Goal: Task Accomplishment & Management: Manage account settings

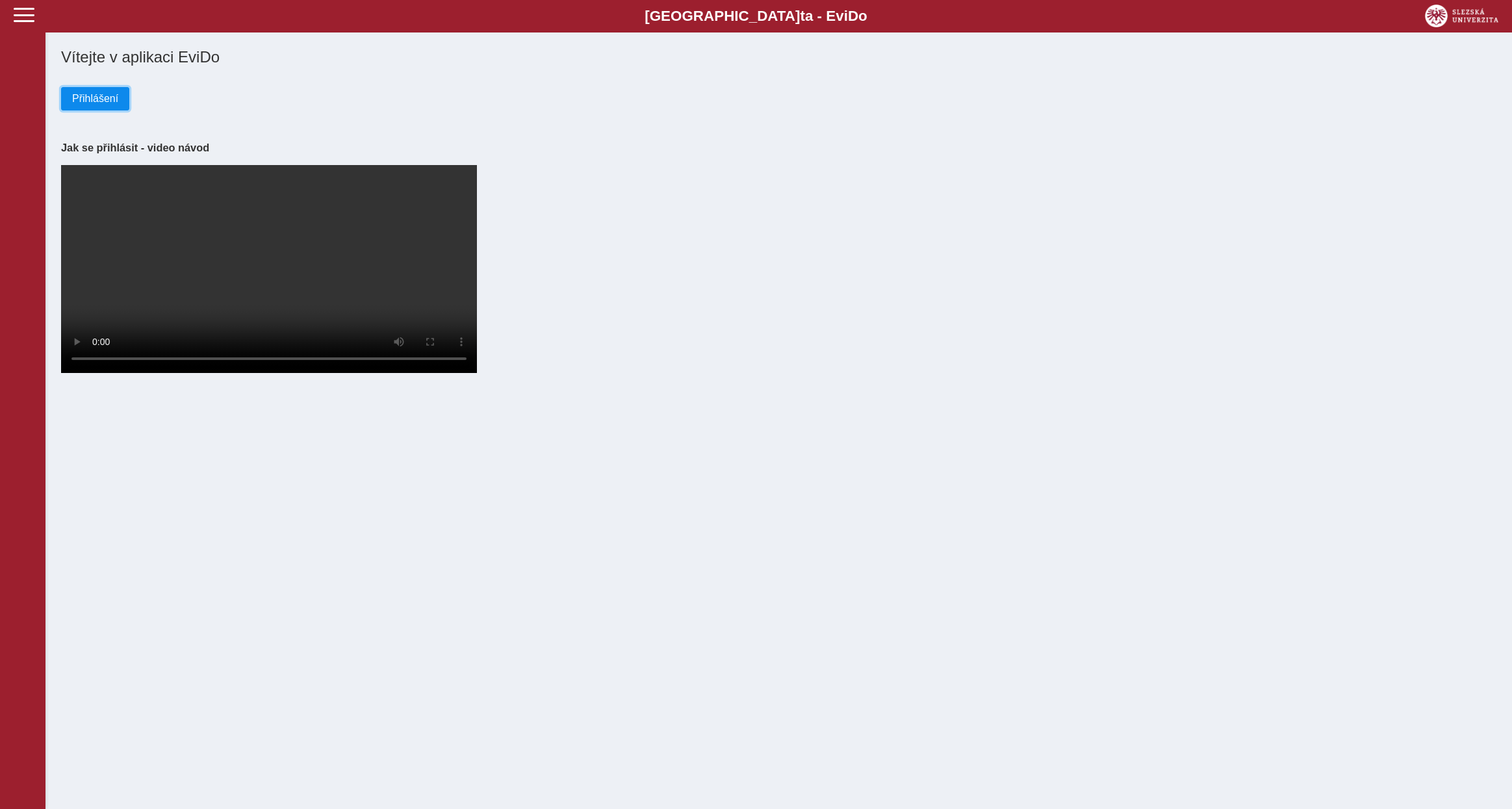
click at [100, 98] on span "Přihlášení" at bounding box center [95, 99] width 46 height 12
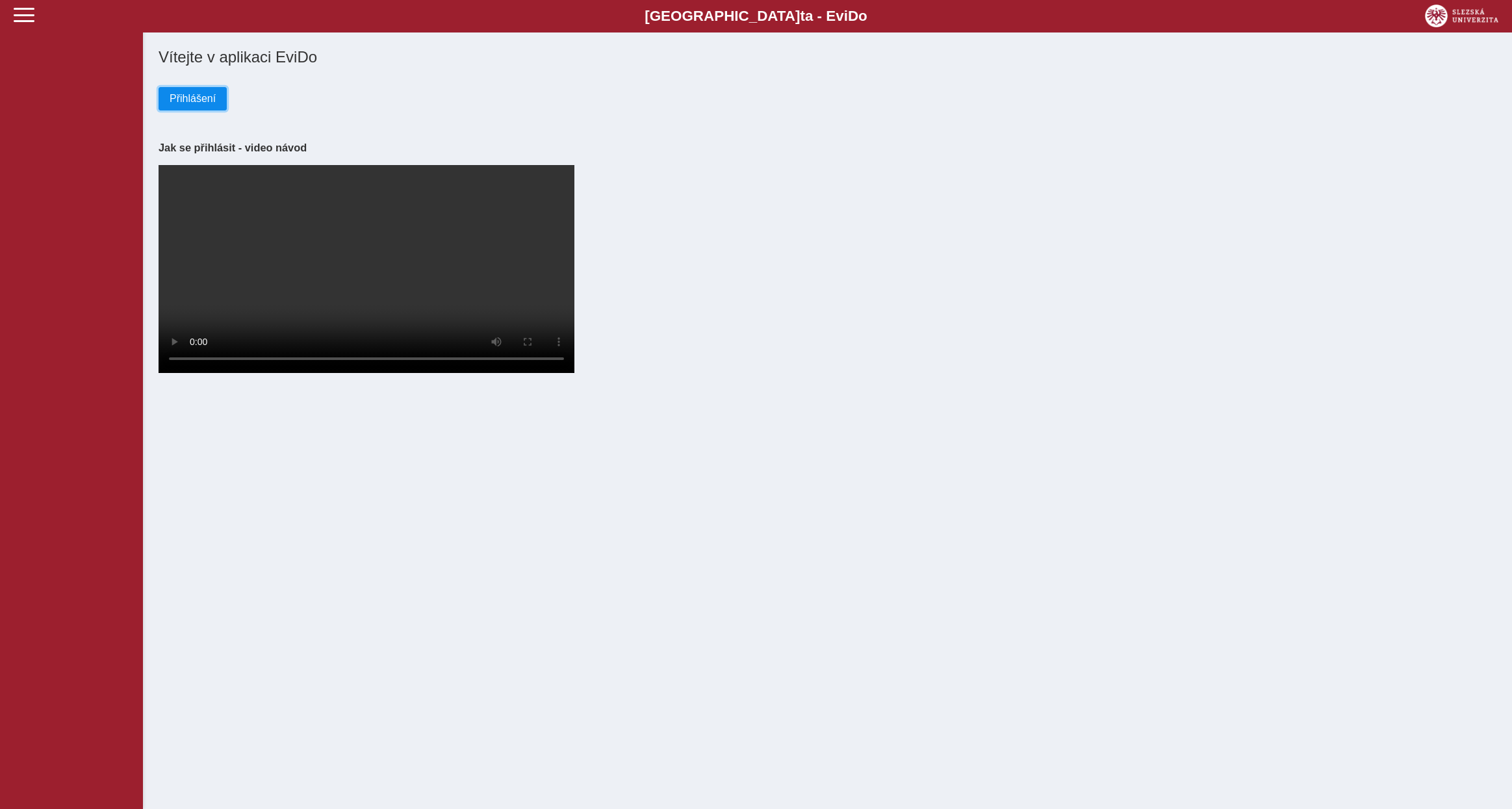
click at [182, 94] on span "Přihlášení" at bounding box center [193, 99] width 46 height 12
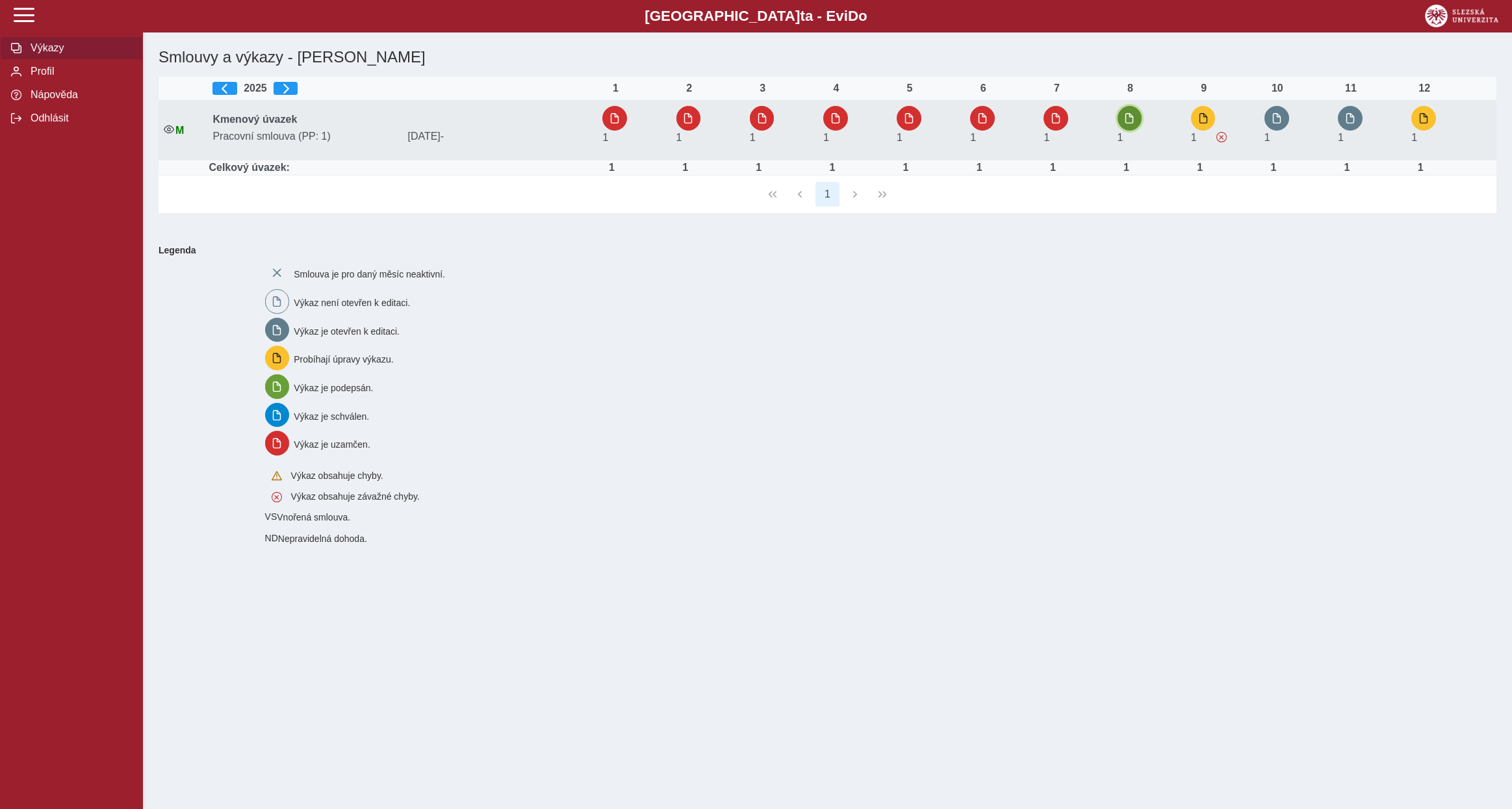
click at [1134, 121] on span "button" at bounding box center [1129, 118] width 10 height 10
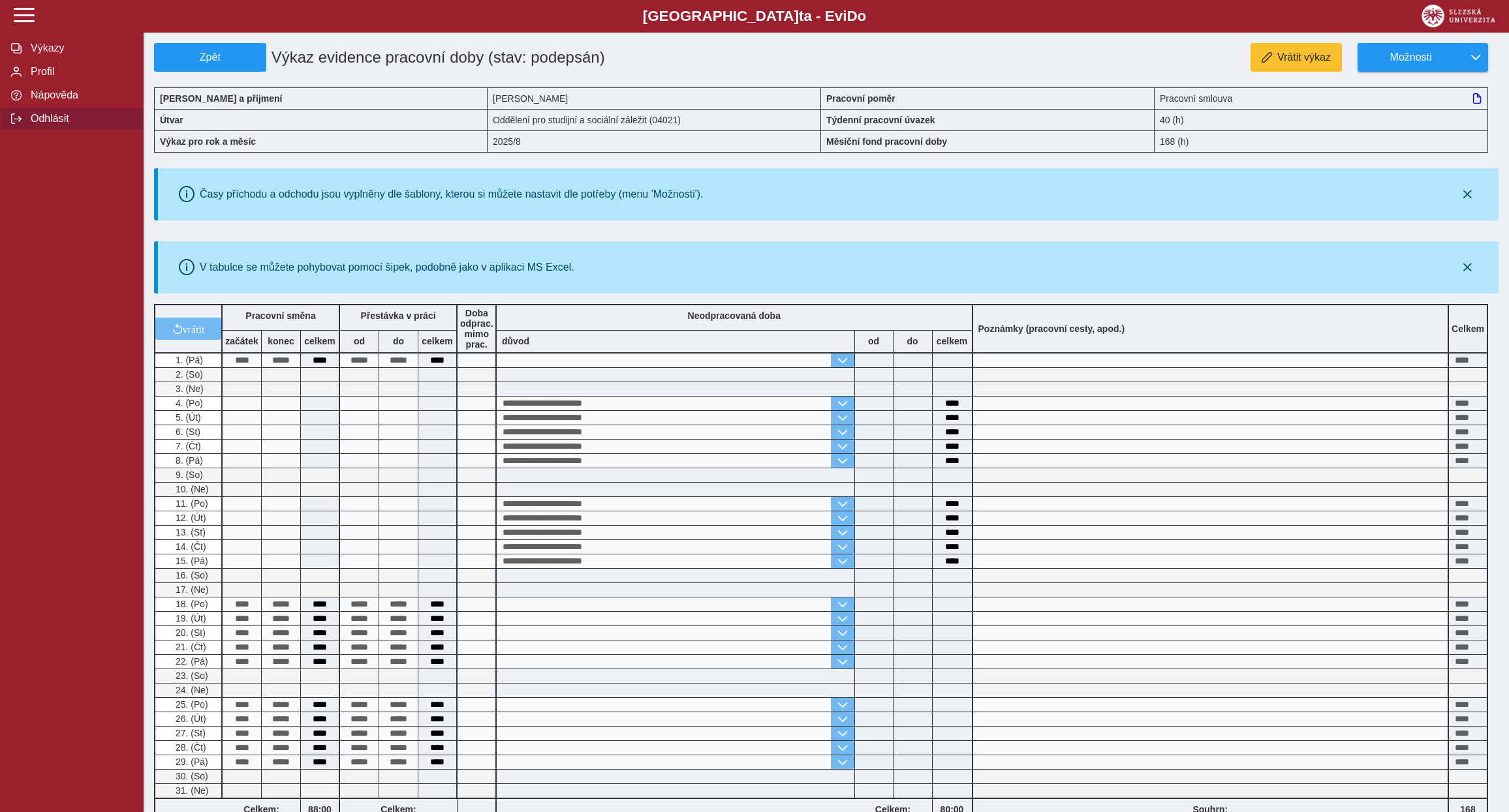
click at [50, 130] on button "Odhlásit" at bounding box center [71, 118] width 143 height 23
